Goal: Transaction & Acquisition: Purchase product/service

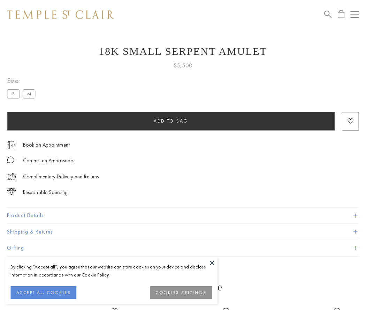
scroll to position [28, 0]
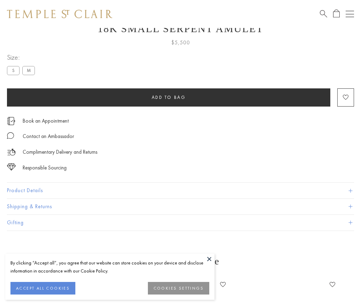
click at [169, 97] on span "Add to bag" at bounding box center [169, 97] width 34 height 6
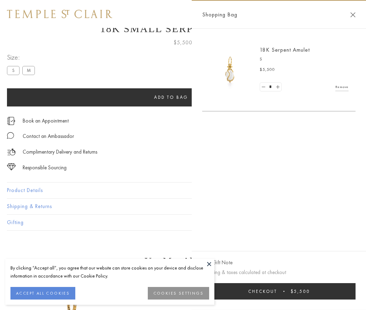
click at [284, 291] on button "Checkout $5,500" at bounding box center [279, 291] width 154 height 16
